Goal: Task Accomplishment & Management: Use online tool/utility

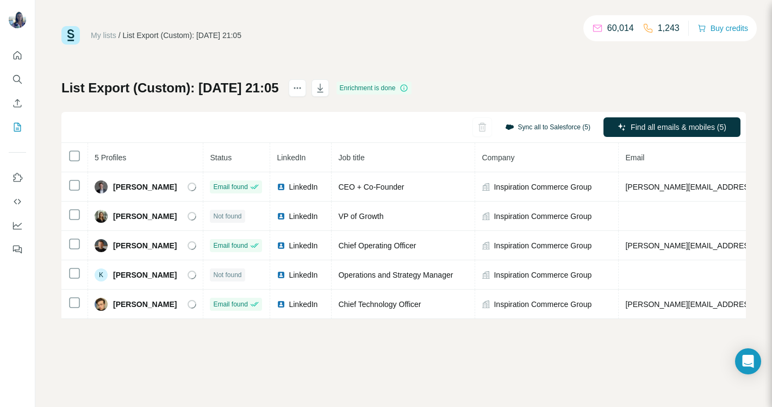
click at [561, 126] on button "Sync all to Salesforce (5)" at bounding box center [547, 127] width 101 height 16
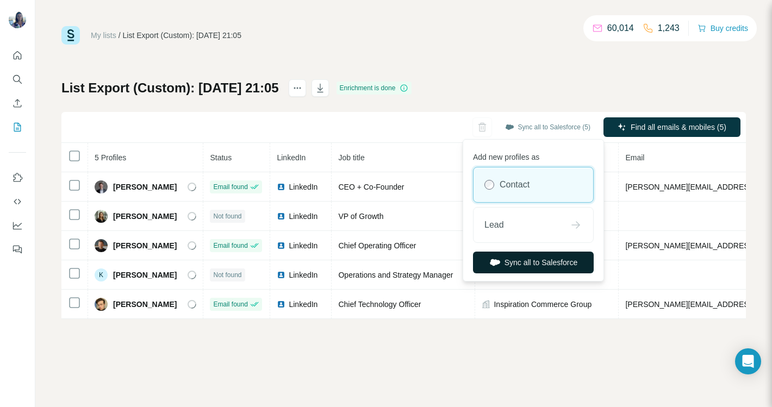
click at [520, 260] on button "Sync all to Salesforce" at bounding box center [533, 263] width 121 height 22
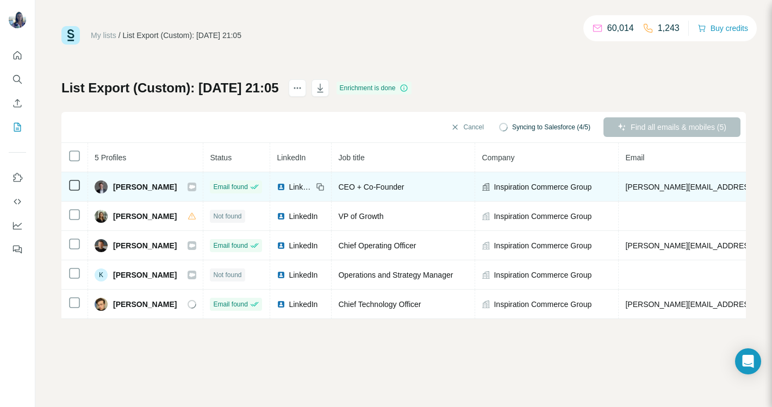
click at [189, 190] on icon at bounding box center [192, 187] width 7 height 9
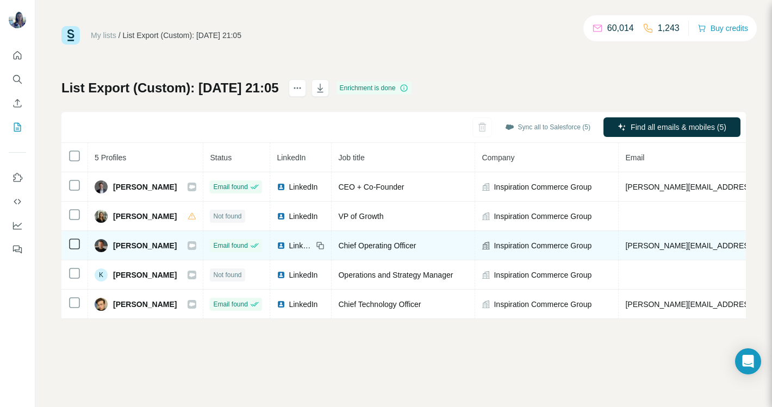
click at [189, 248] on icon at bounding box center [192, 245] width 7 height 9
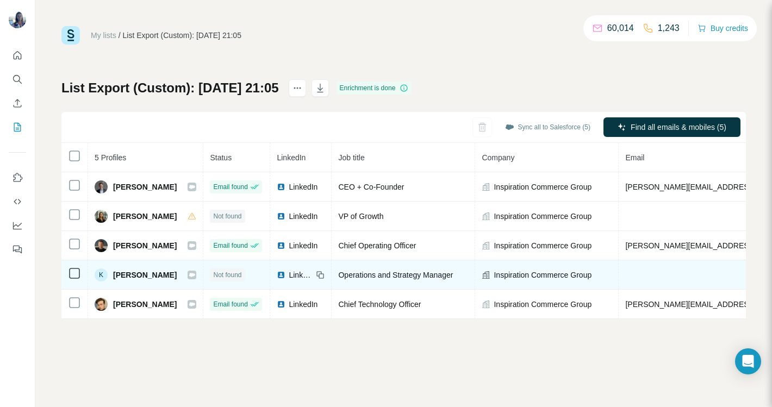
click at [189, 278] on icon at bounding box center [192, 275] width 7 height 9
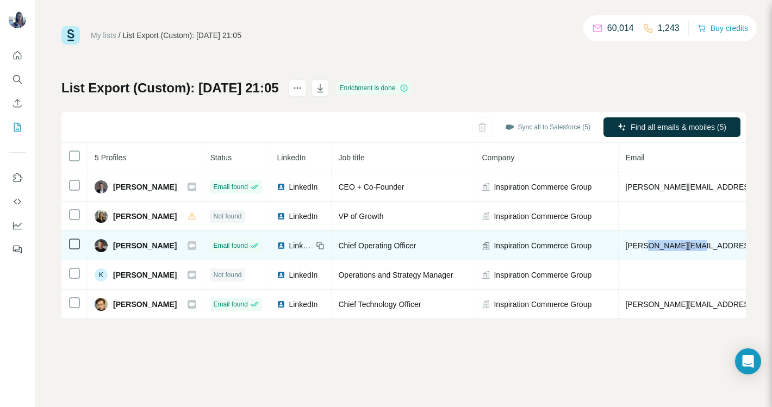
drag, startPoint x: 695, startPoint y: 245, endPoint x: 634, endPoint y: 241, distance: 61.0
click at [634, 241] on td "brett@inspo.group" at bounding box center [720, 245] width 205 height 29
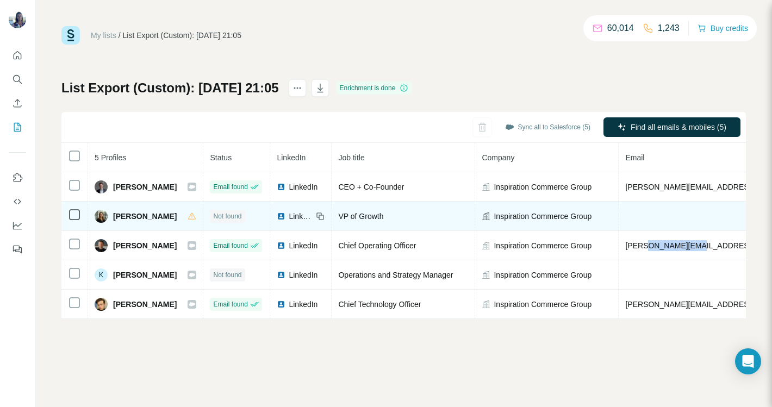
copy span "@inspo.group"
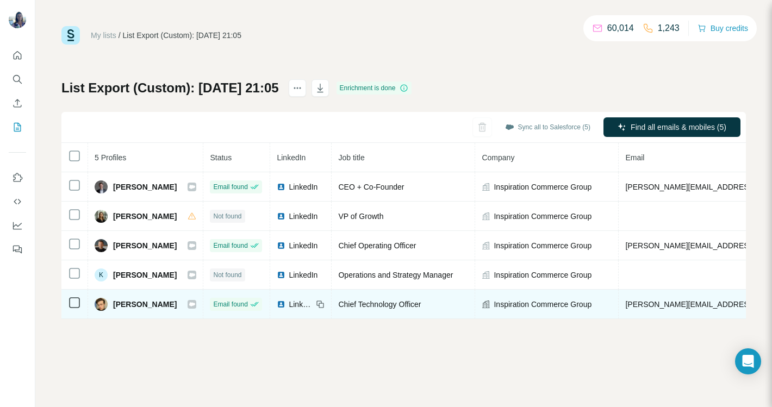
click at [189, 304] on icon at bounding box center [192, 304] width 6 height 4
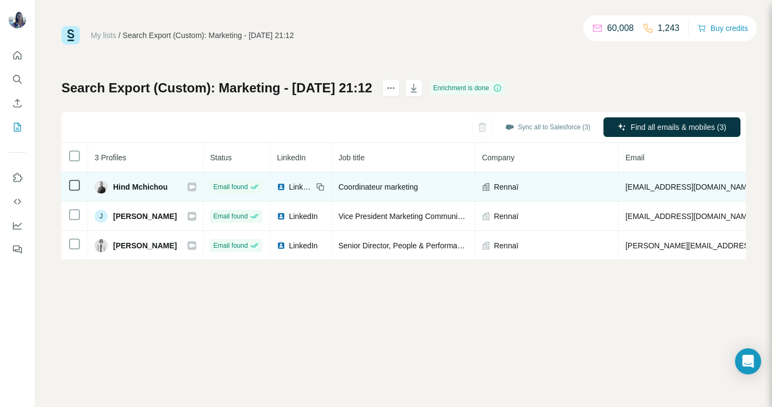
click at [195, 187] on icon at bounding box center [192, 187] width 6 height 4
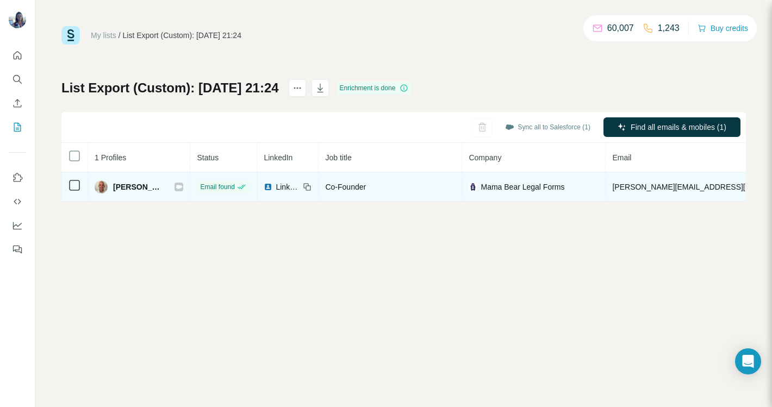
click at [176, 186] on icon at bounding box center [179, 187] width 6 height 4
